Goal: Task Accomplishment & Management: Manage account settings

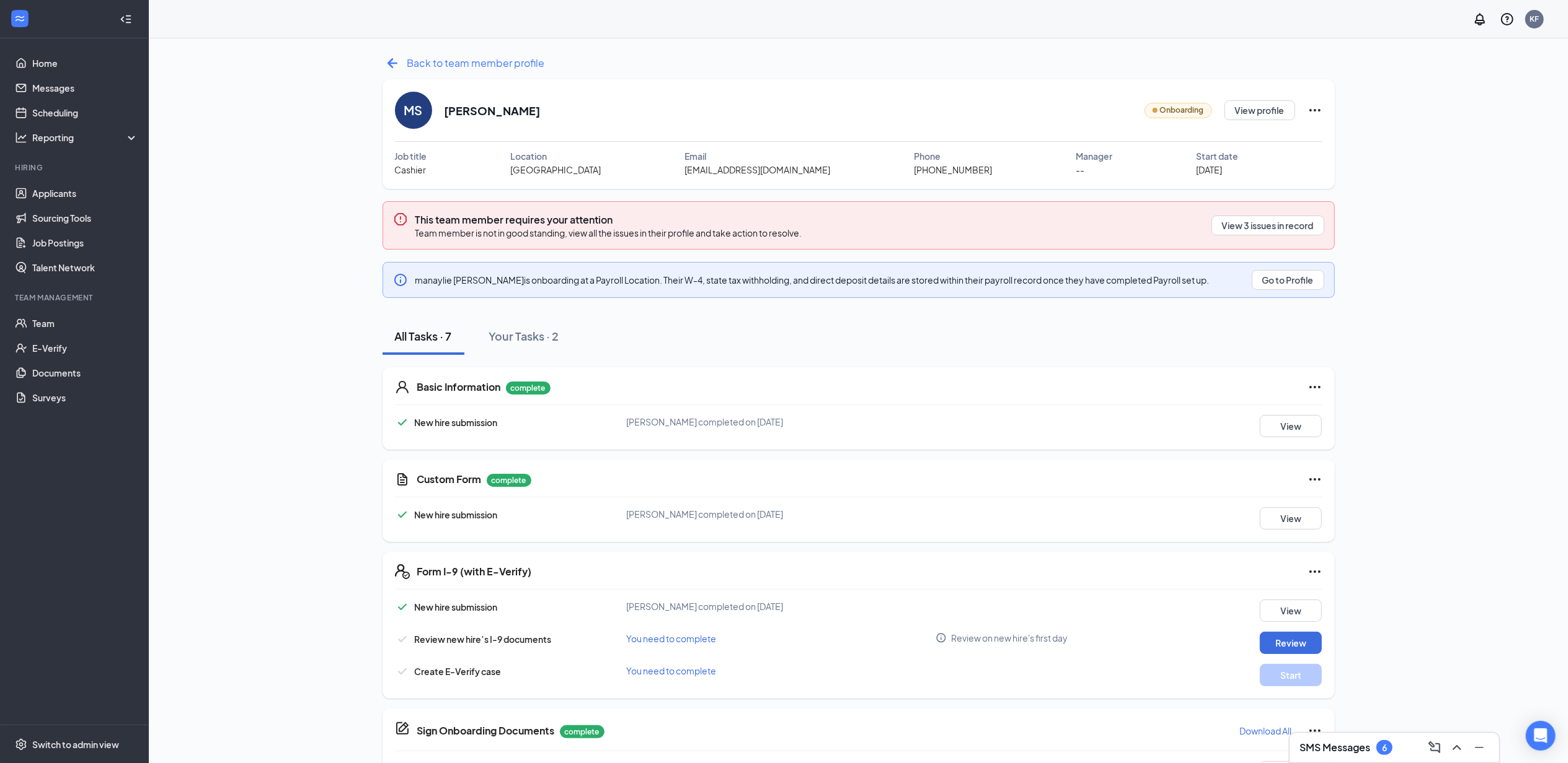
click at [408, 60] on span "Back to team member profile" at bounding box center [476, 62] width 138 height 16
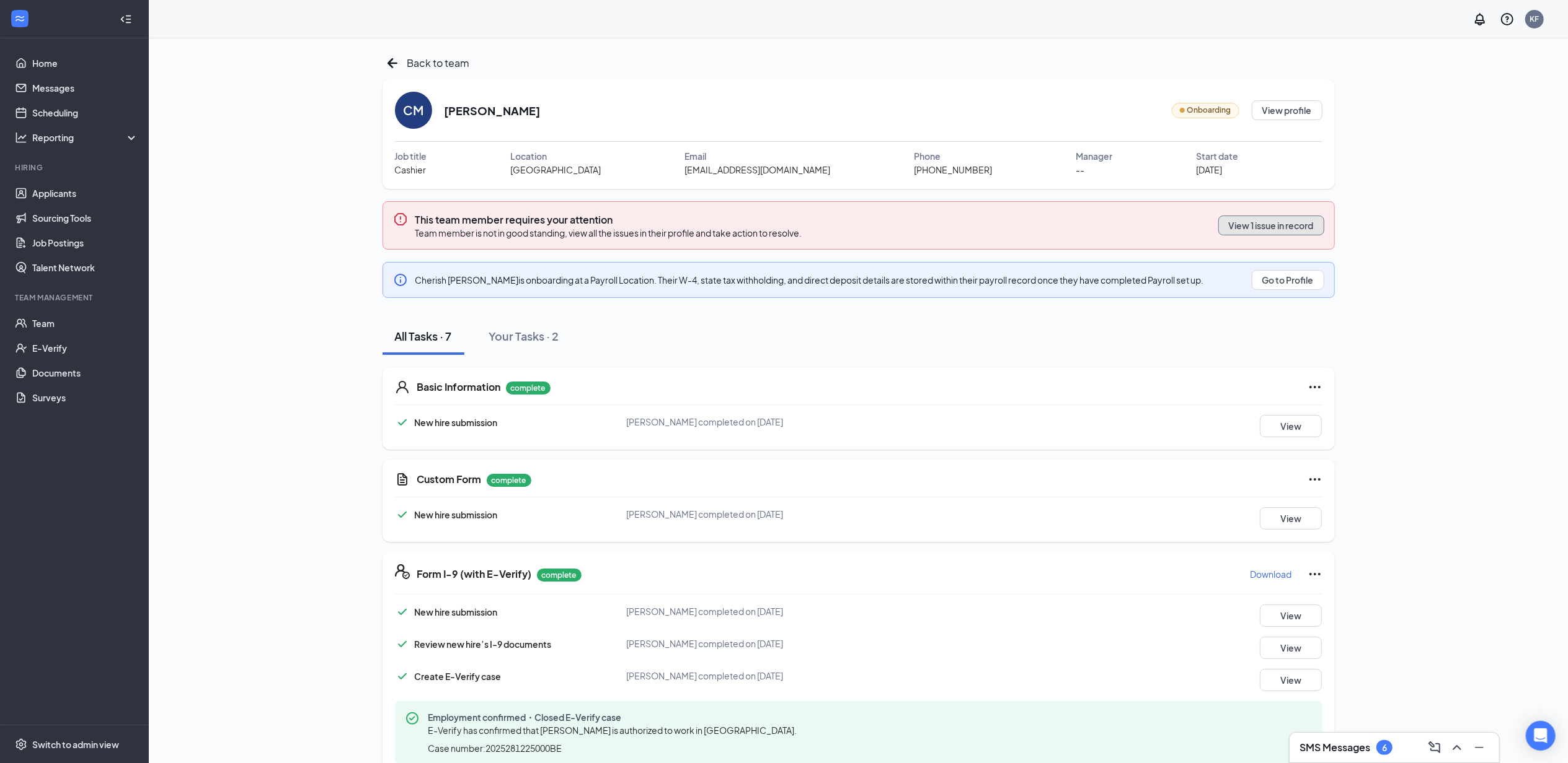
click at [1245, 229] on button "View 1 issue in record" at bounding box center [1272, 226] width 106 height 20
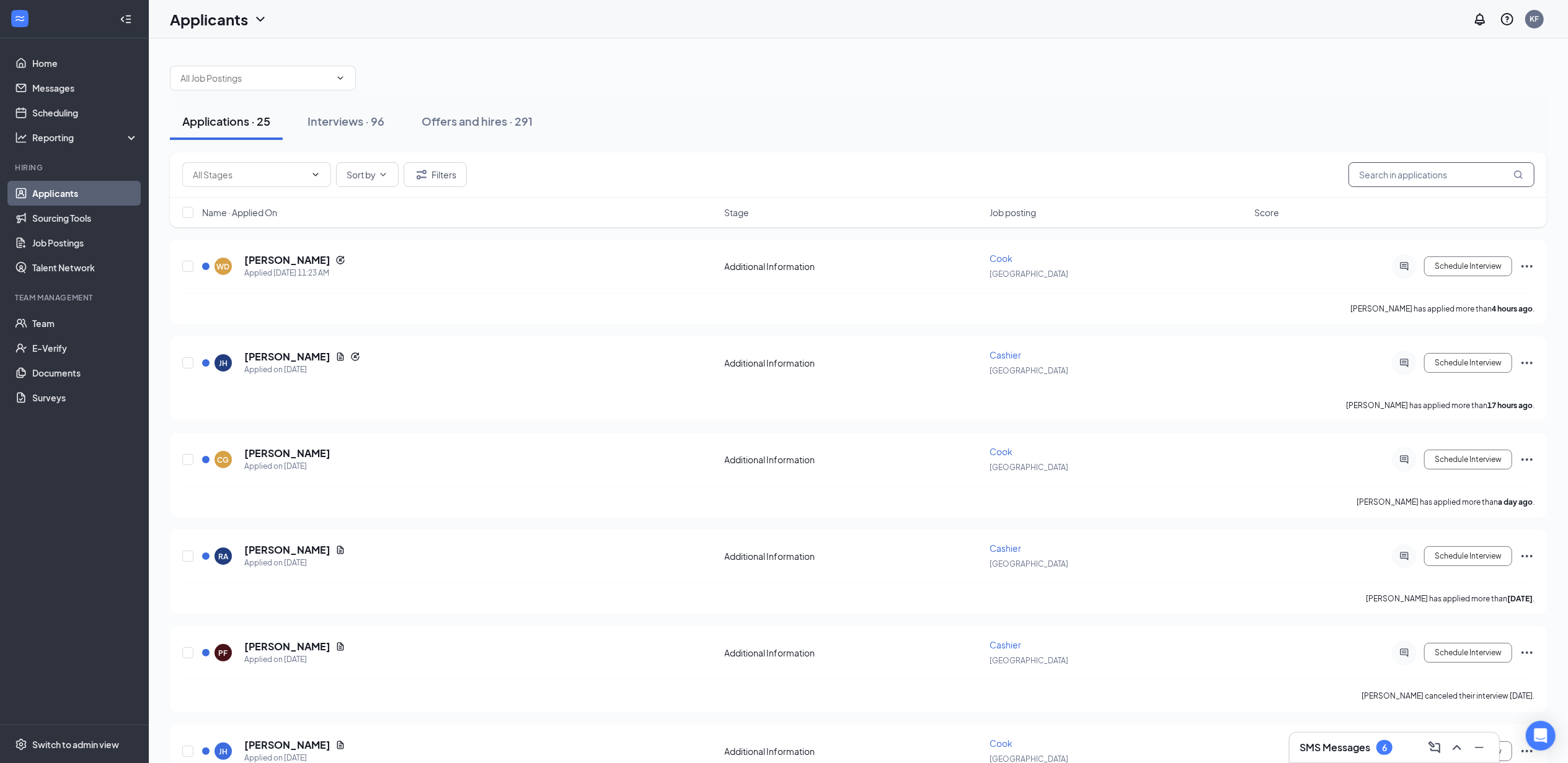
click at [1403, 169] on input "text" at bounding box center [1441, 175] width 186 height 25
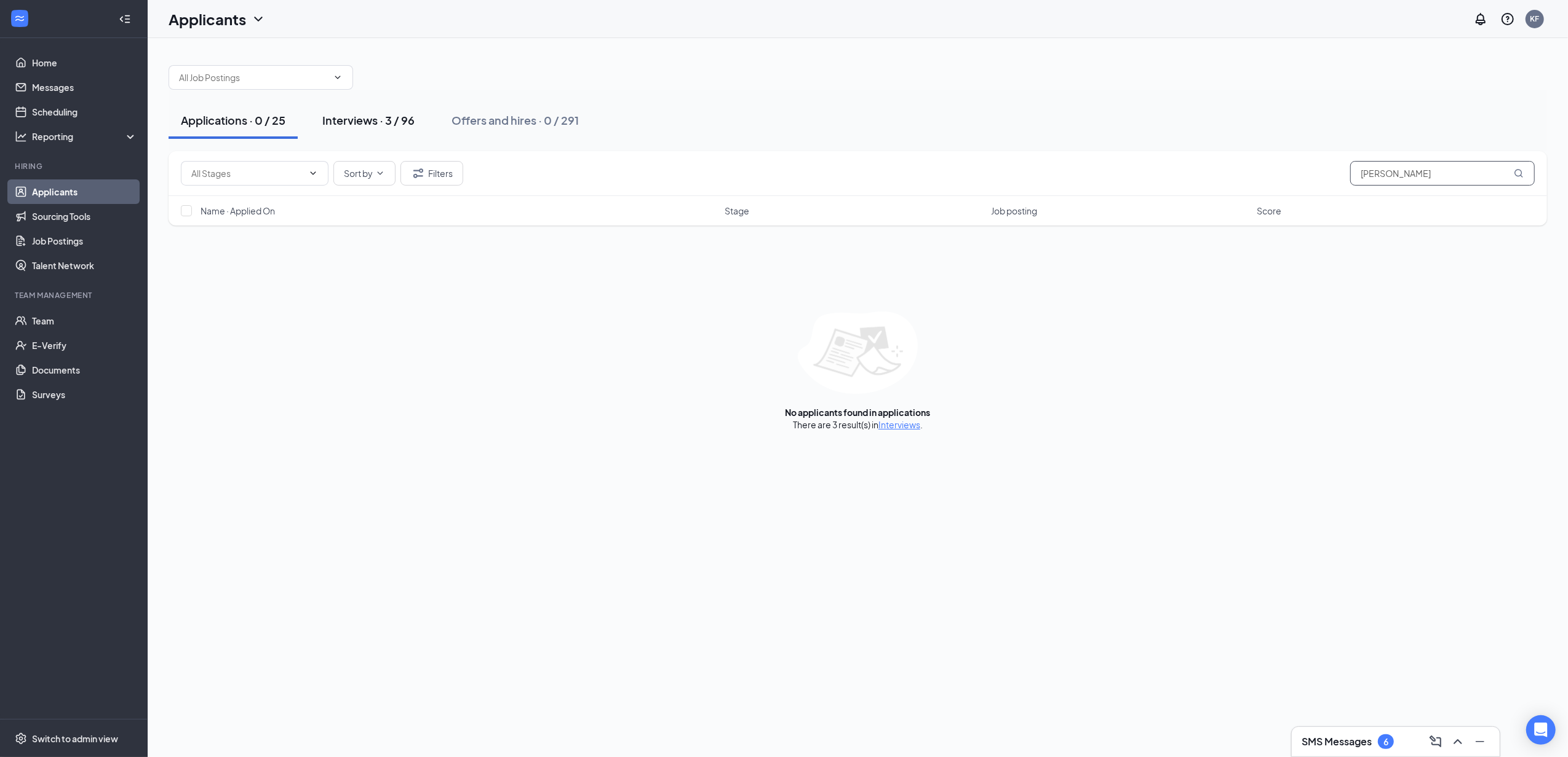
type input "[PERSON_NAME]"
click at [356, 121] on div "Interviews · 3 / 96" at bounding box center [368, 120] width 93 height 15
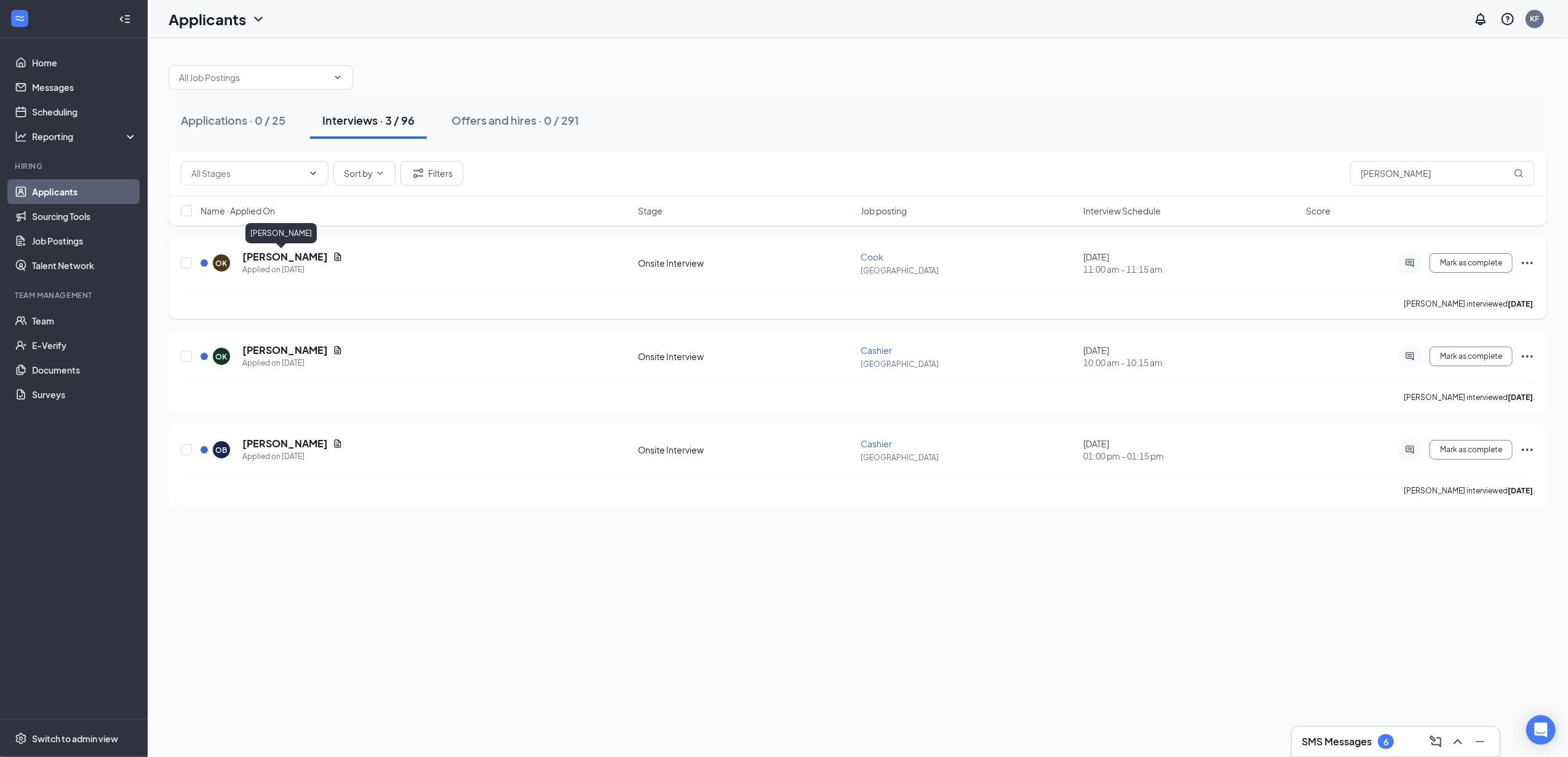
click at [271, 256] on h5 "Olivia Keller" at bounding box center [285, 257] width 85 height 14
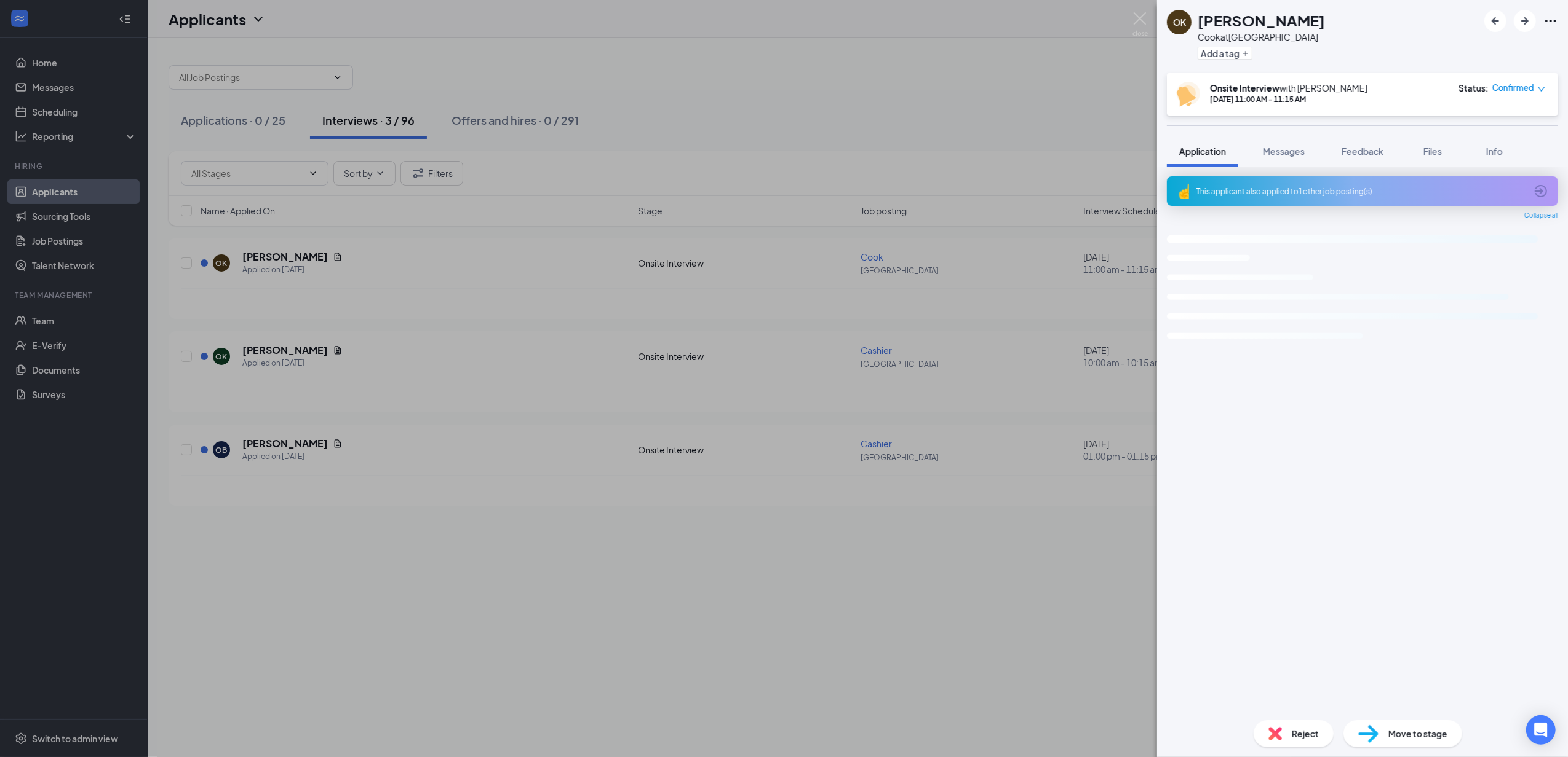
click at [1417, 738] on span "Move to stage" at bounding box center [1417, 733] width 59 height 14
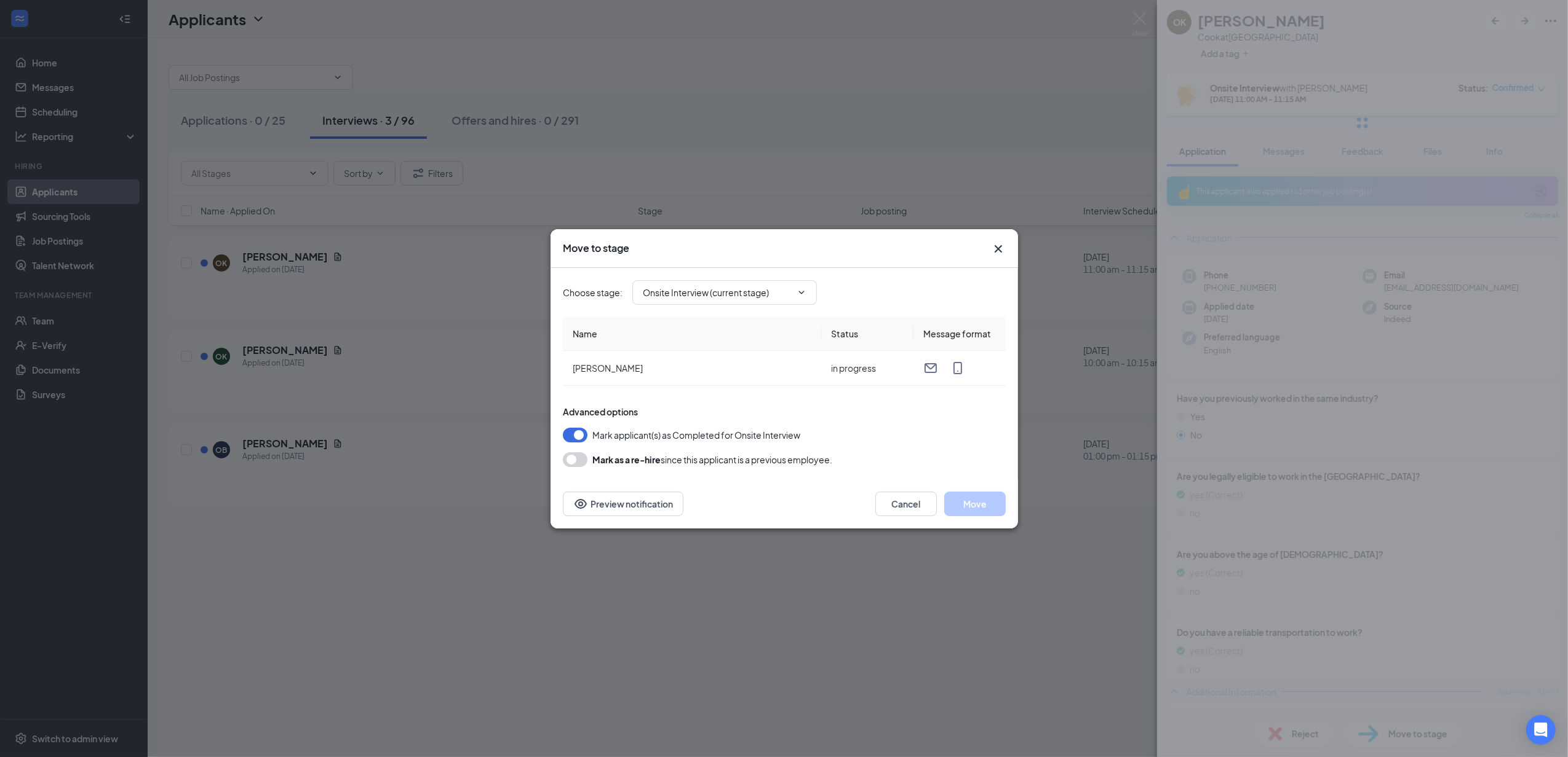
type input "Hiring Complete (final stage)"
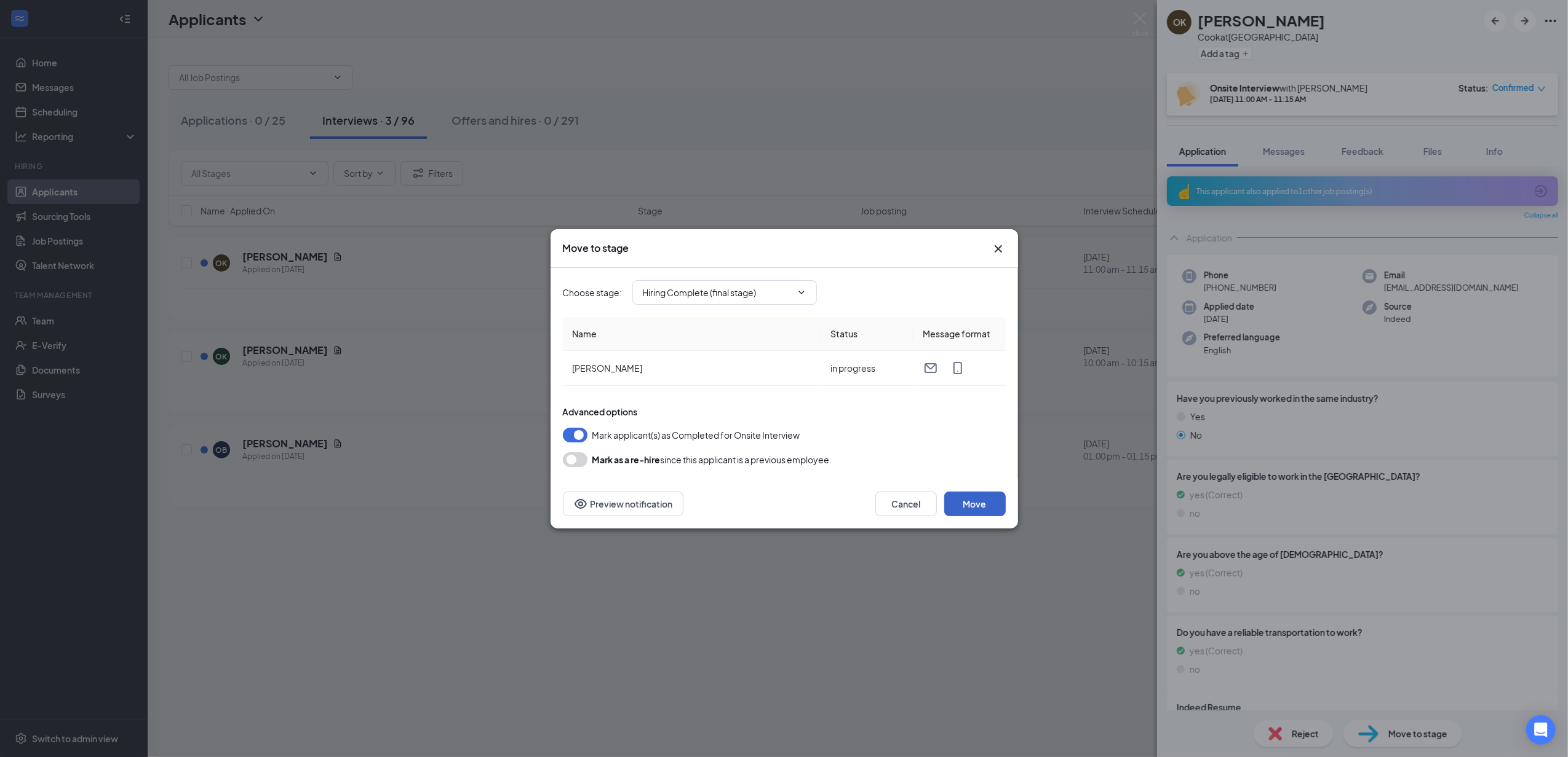
click at [985, 500] on button "Move" at bounding box center [975, 504] width 62 height 24
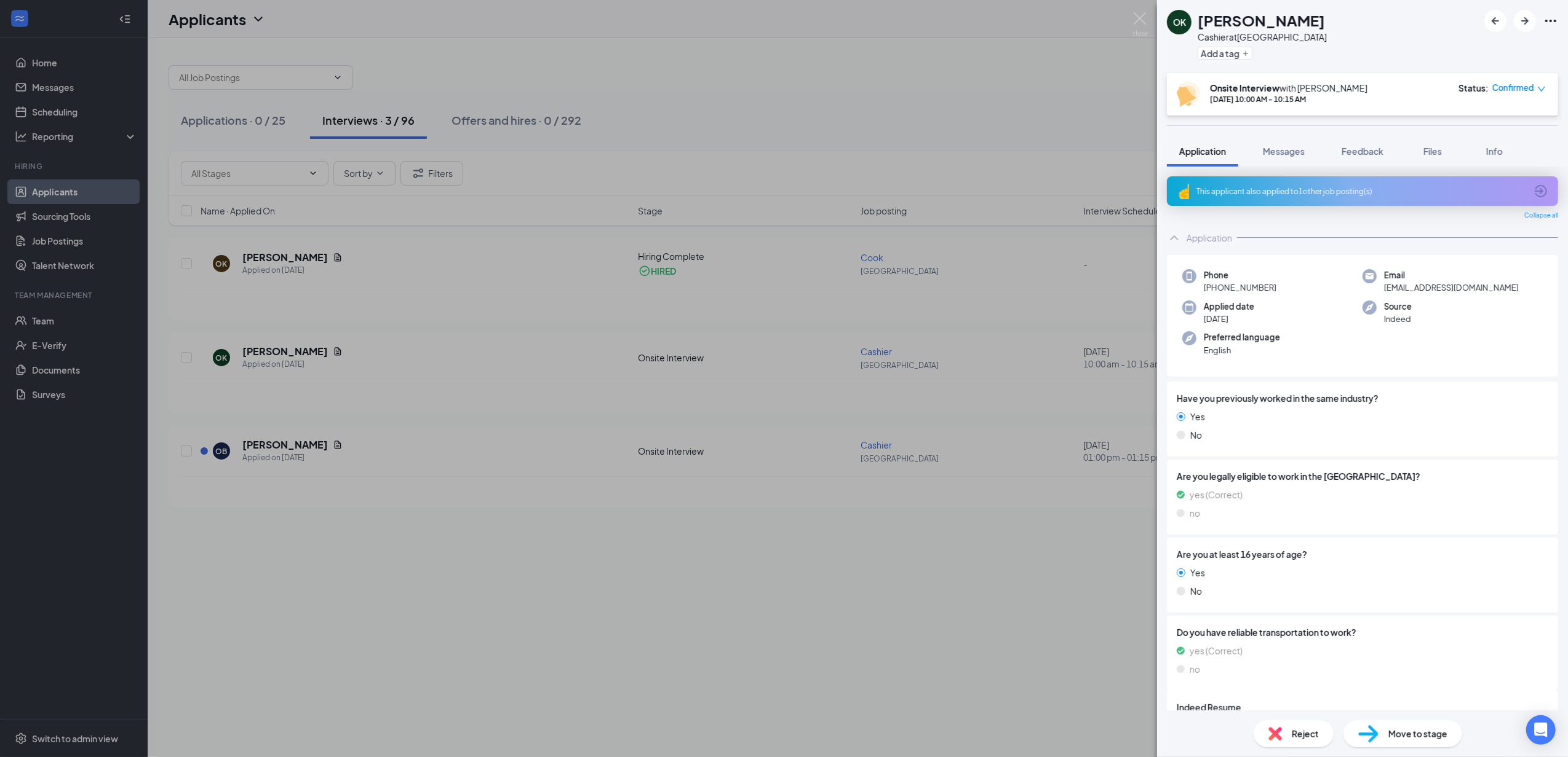
click at [987, 574] on div "OK Olivia Keller Cashier at Philadelphia Add a tag Onsite Interview with Katyla…" at bounding box center [784, 378] width 1568 height 757
